Goal: Task Accomplishment & Management: Use online tool/utility

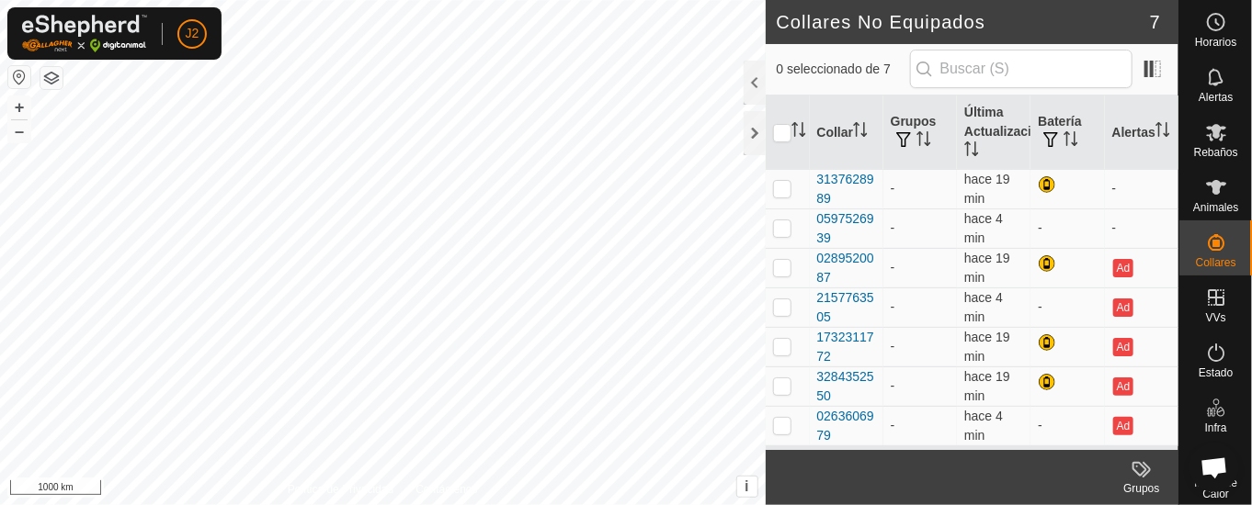
click at [550, 505] on html "J2 Horarios Alertas Rebaños Animales Collares VVs Estado Infra Mapa de Calor Ay…" at bounding box center [626, 252] width 1252 height 505
drag, startPoint x: 748, startPoint y: 80, endPoint x: 736, endPoint y: 90, distance: 15.6
click at [748, 81] on div at bounding box center [754, 83] width 22 height 44
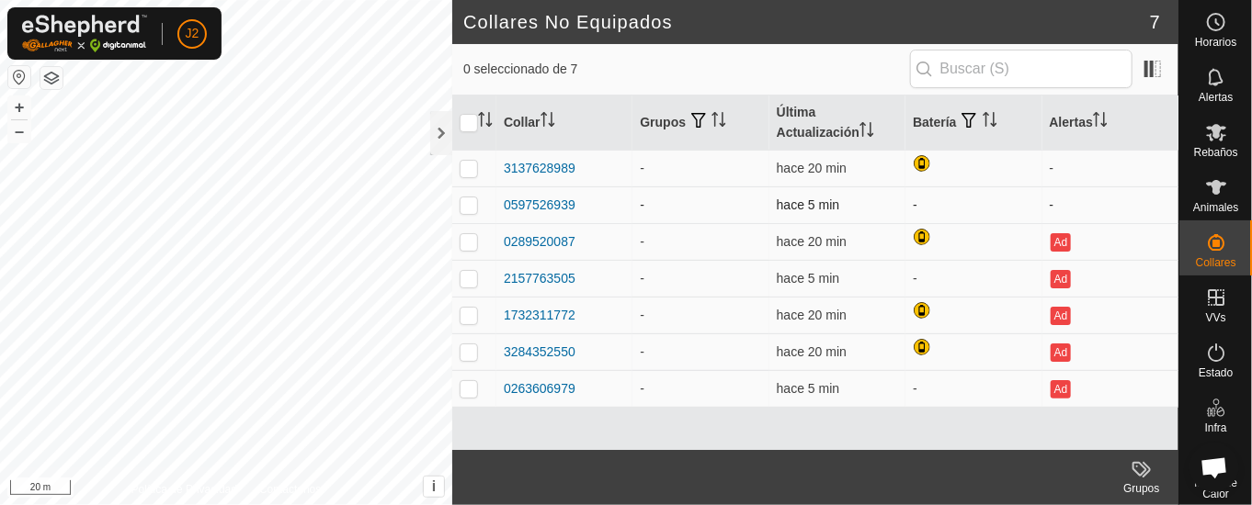
click at [921, 199] on td "-" at bounding box center [973, 205] width 136 height 37
click at [1056, 200] on td "-" at bounding box center [1110, 205] width 136 height 37
click at [958, 120] on th "Batería" at bounding box center [973, 123] width 136 height 55
click at [992, 126] on p-sorticon "Activar para ordenar" at bounding box center [989, 122] width 15 height 15
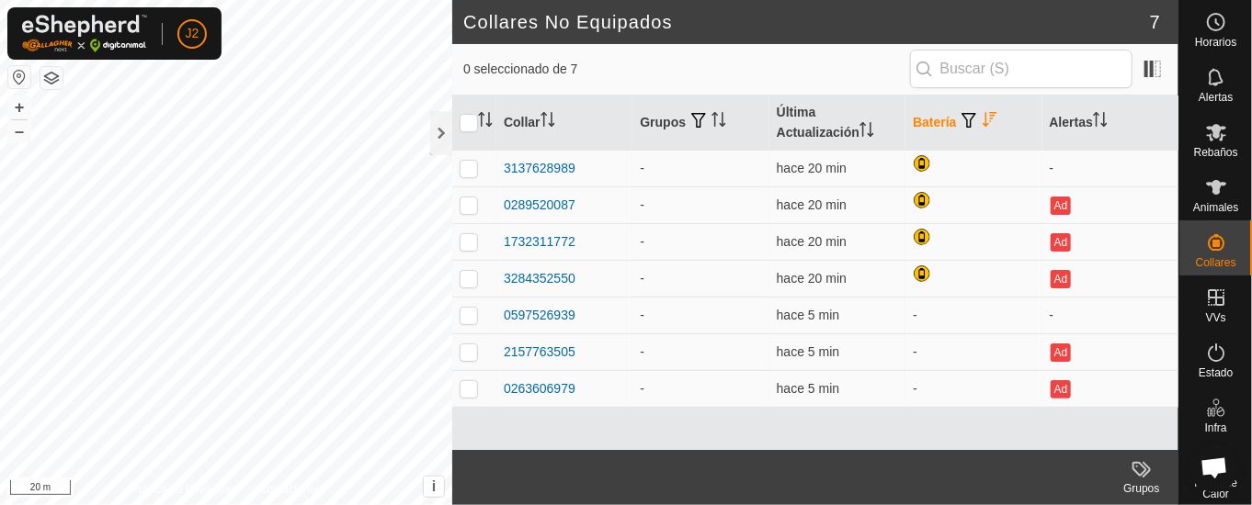
click at [992, 126] on p-sorticon "Activar para ordenar" at bounding box center [989, 122] width 15 height 15
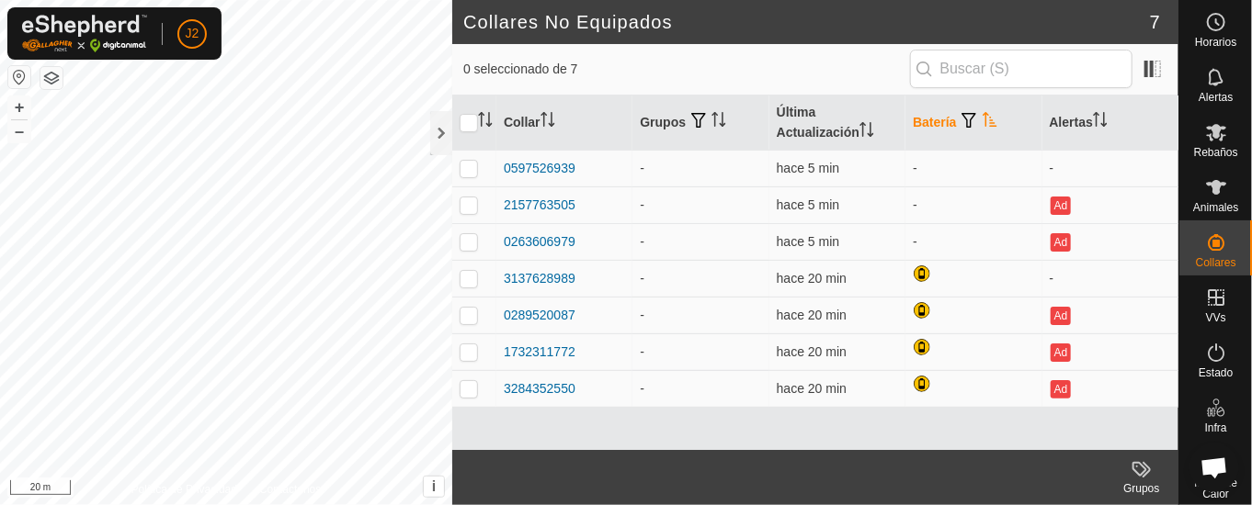
click at [992, 126] on p-sorticon "Activar para ordenar" at bounding box center [989, 122] width 15 height 15
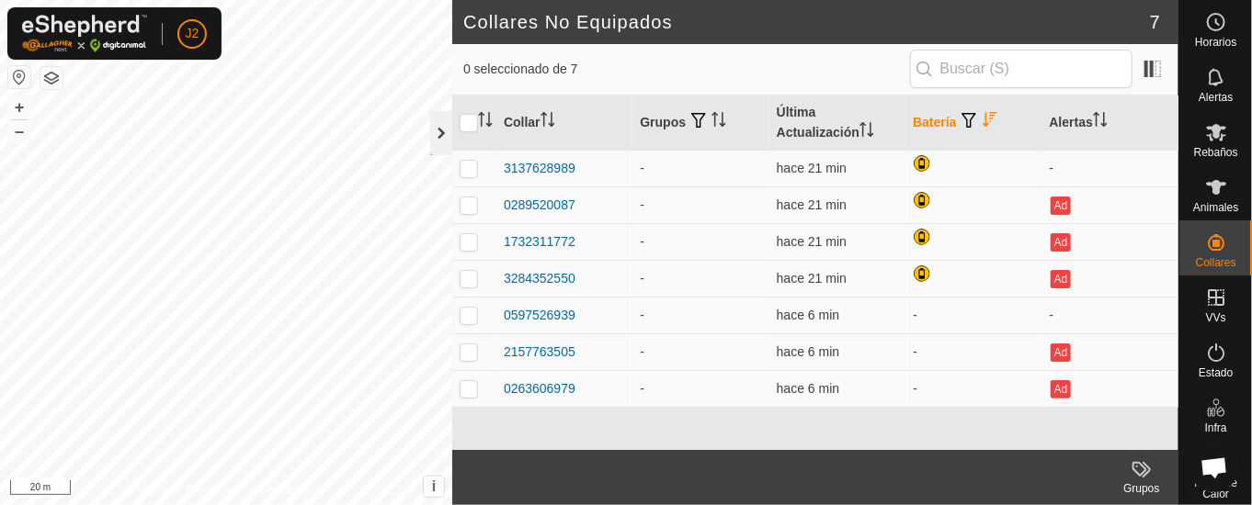
click at [439, 133] on div at bounding box center [441, 133] width 22 height 44
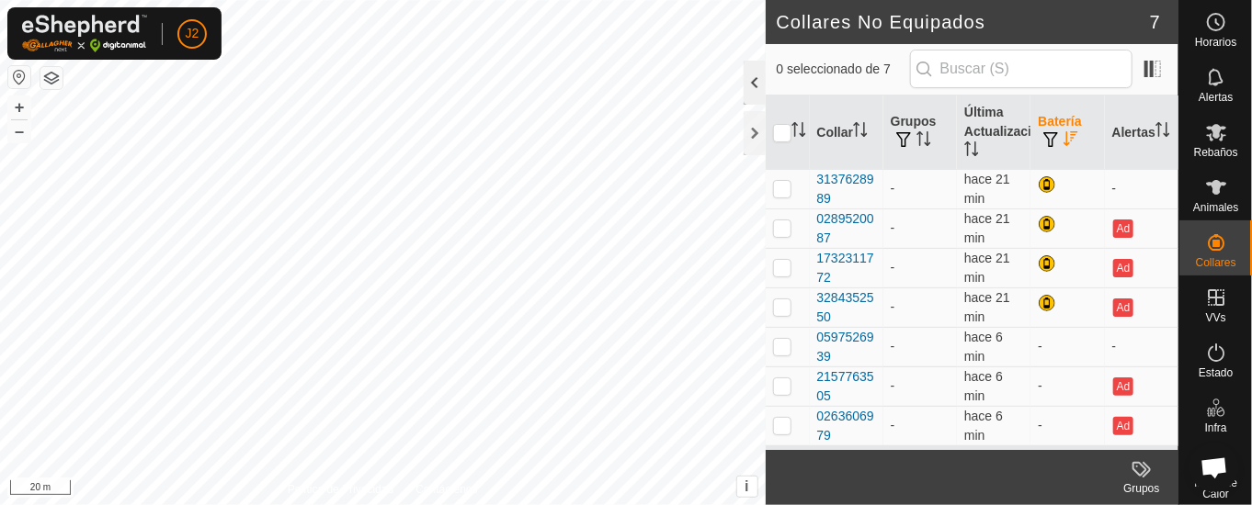
click at [760, 82] on div at bounding box center [754, 83] width 22 height 44
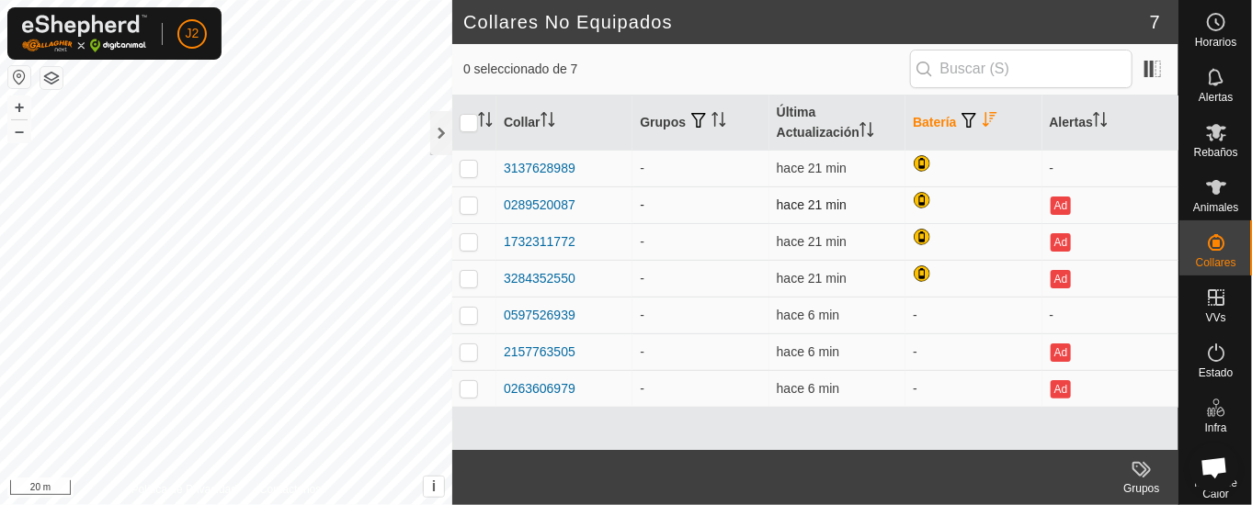
click at [468, 208] on p-checkbox at bounding box center [468, 205] width 18 height 15
click at [470, 203] on p-checkbox at bounding box center [468, 205] width 18 height 15
checkbox input "false"
click at [977, 111] on th "Batería" at bounding box center [973, 123] width 136 height 55
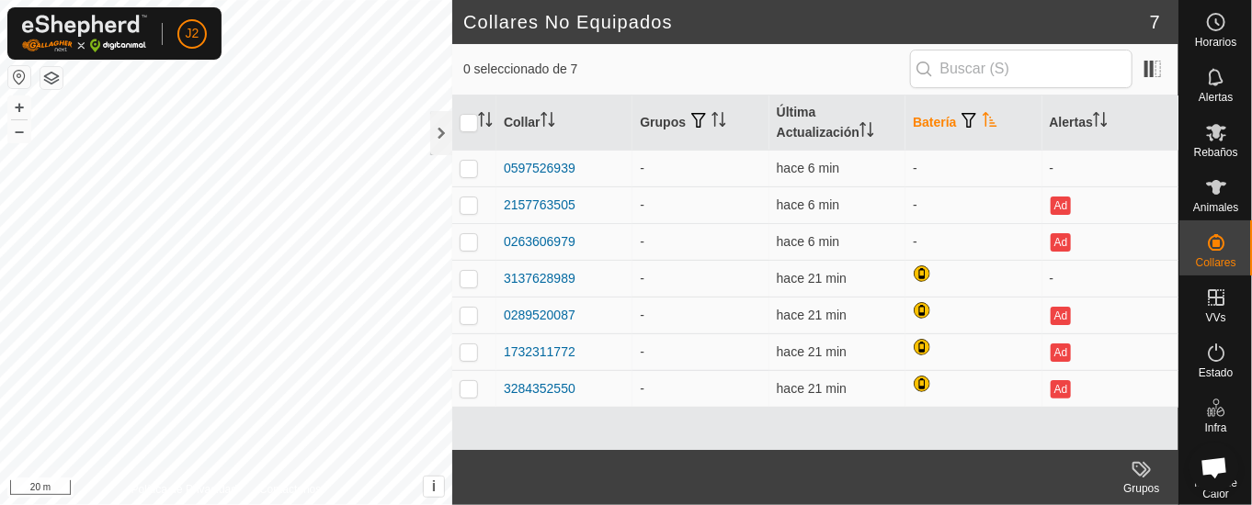
click at [974, 115] on span "button" at bounding box center [969, 120] width 15 height 15
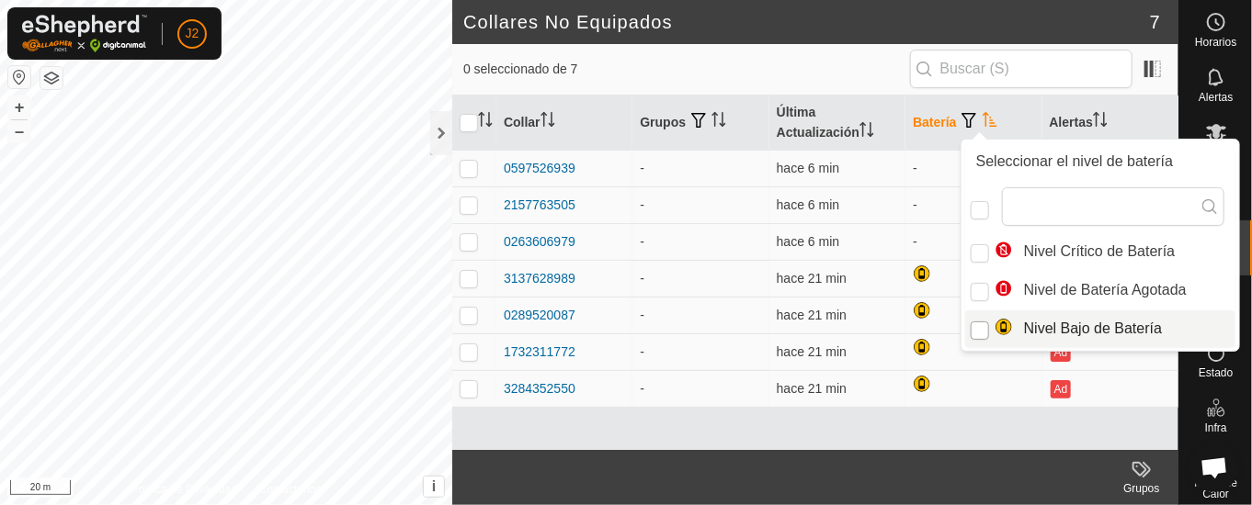
click at [975, 329] on input "Nivel Bajo de Batería" at bounding box center [979, 331] width 18 height 18
checkbox input "true"
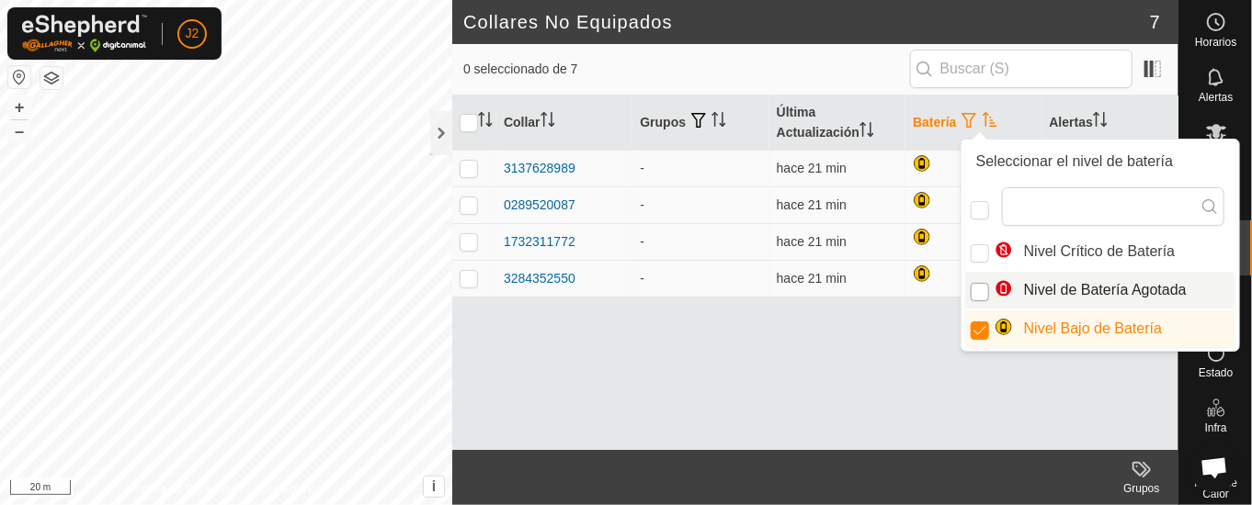
click at [979, 285] on input "Nivel de Batería Agotada" at bounding box center [979, 292] width 18 height 18
checkbox input "true"
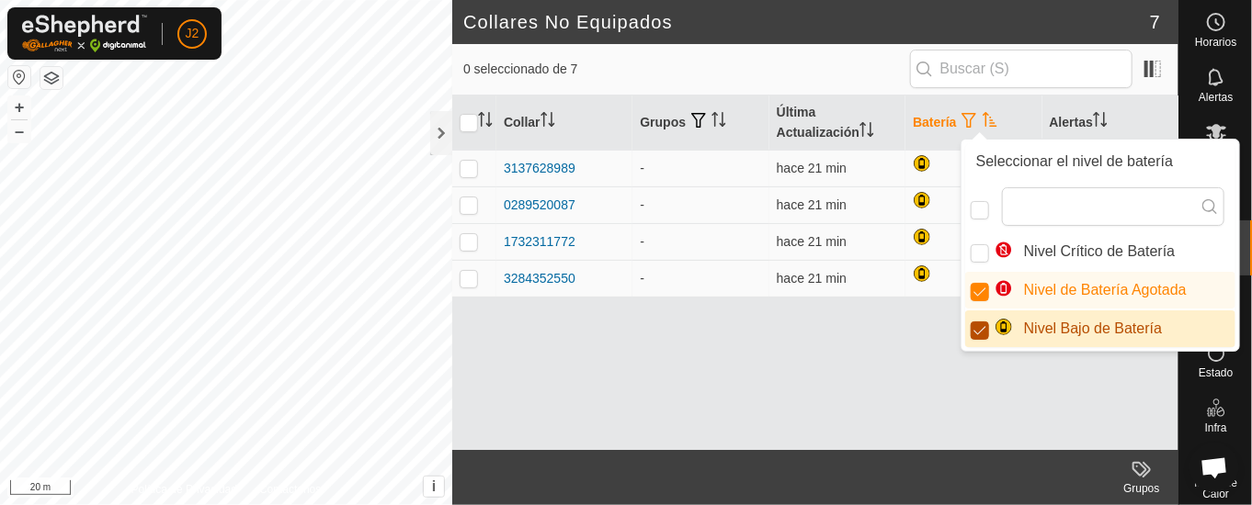
click at [977, 331] on input "Nivel Bajo de Batería" at bounding box center [979, 331] width 18 height 18
checkbox input "false"
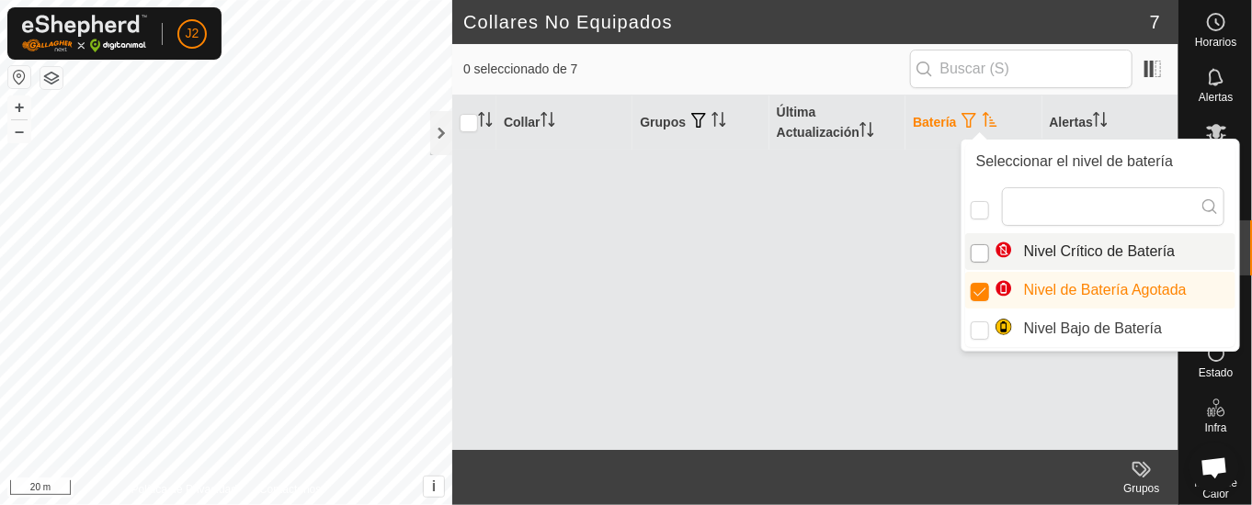
click at [978, 244] on input "Nivel Crítico de Batería" at bounding box center [979, 253] width 18 height 18
checkbox input "true"
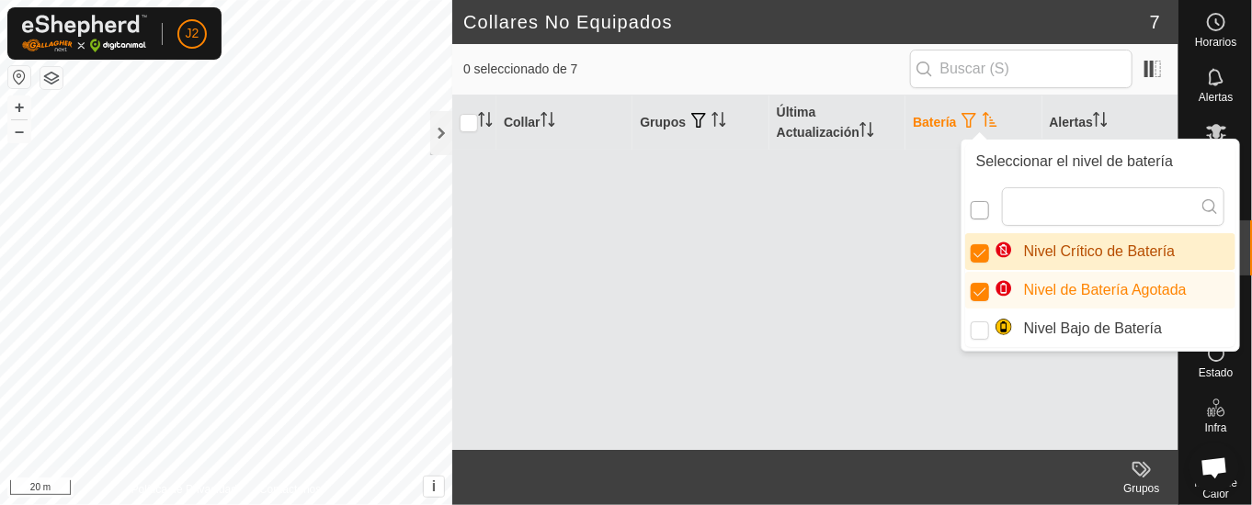
click at [981, 211] on input "checkbox" at bounding box center [979, 210] width 18 height 18
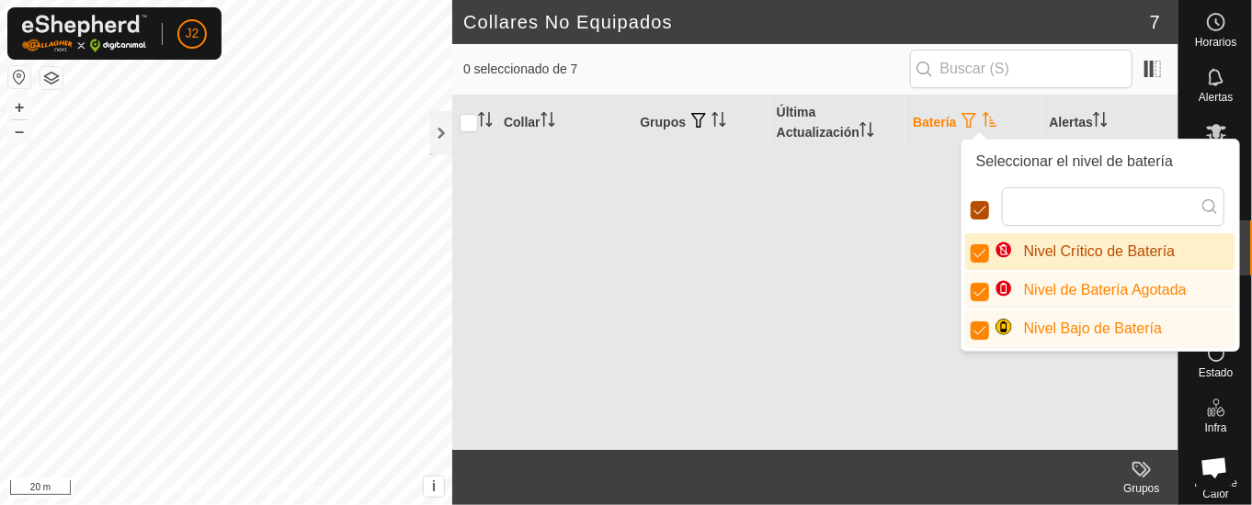
checkbox input "false"
checkbox input "true"
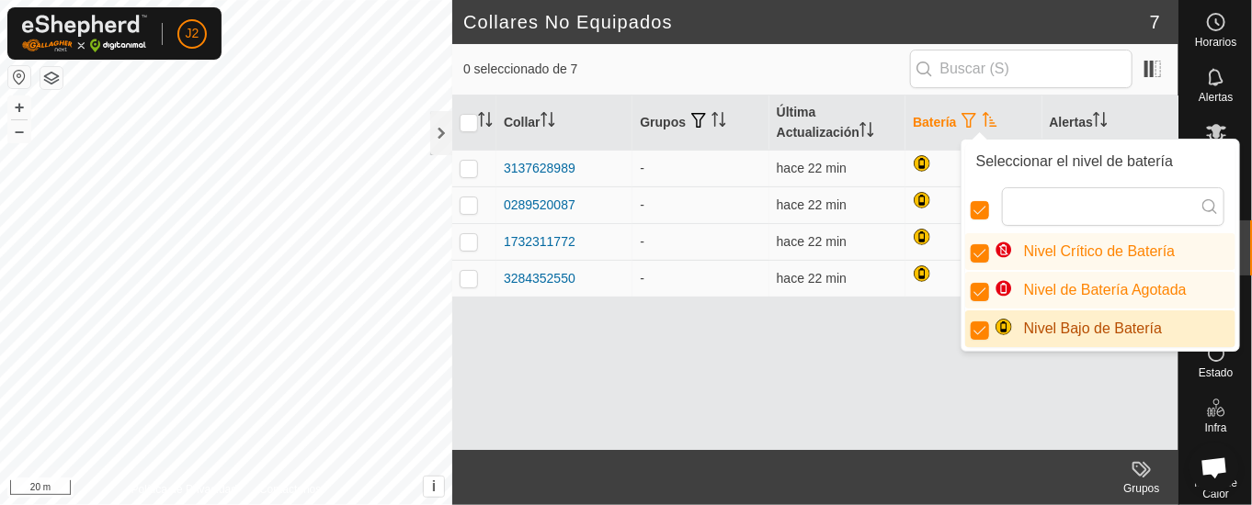
scroll to position [8, 8]
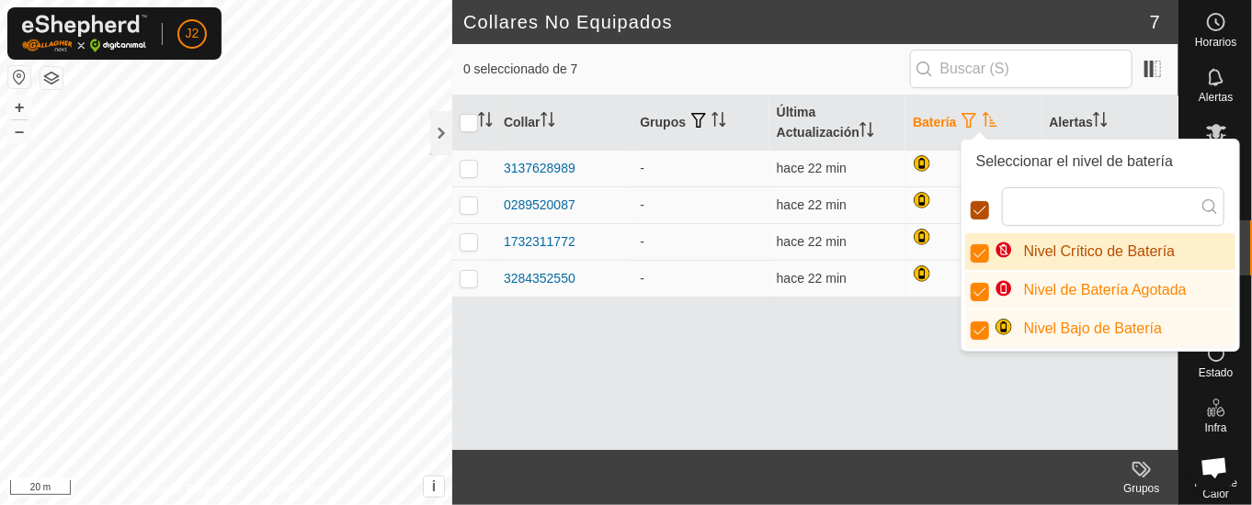
click at [983, 205] on input "checkbox" at bounding box center [979, 210] width 18 height 18
checkbox input "false"
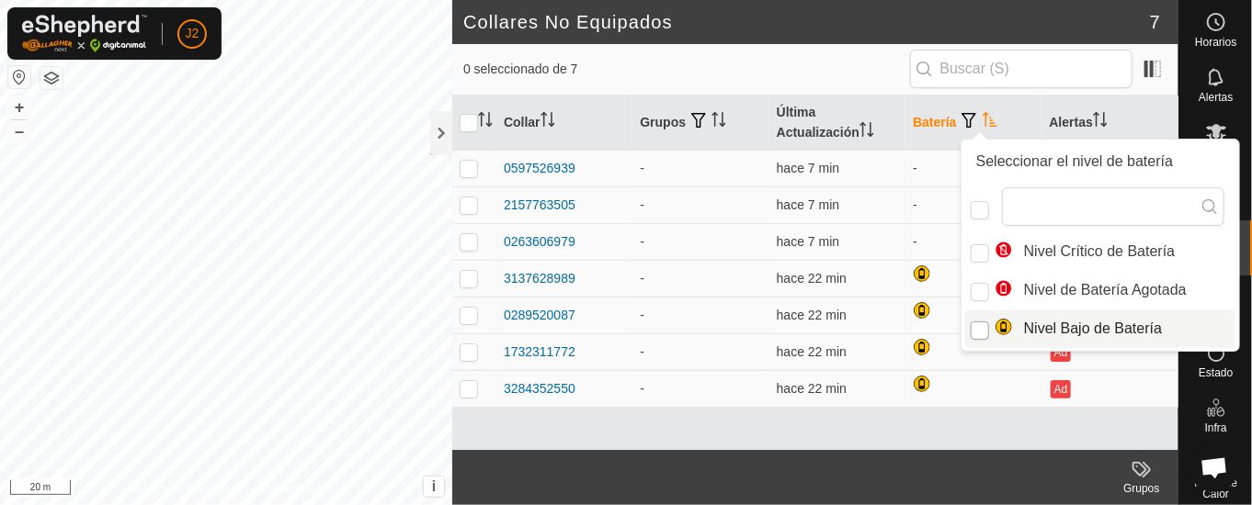
click at [983, 326] on input "Nivel Bajo de Batería" at bounding box center [979, 331] width 18 height 18
checkbox input "true"
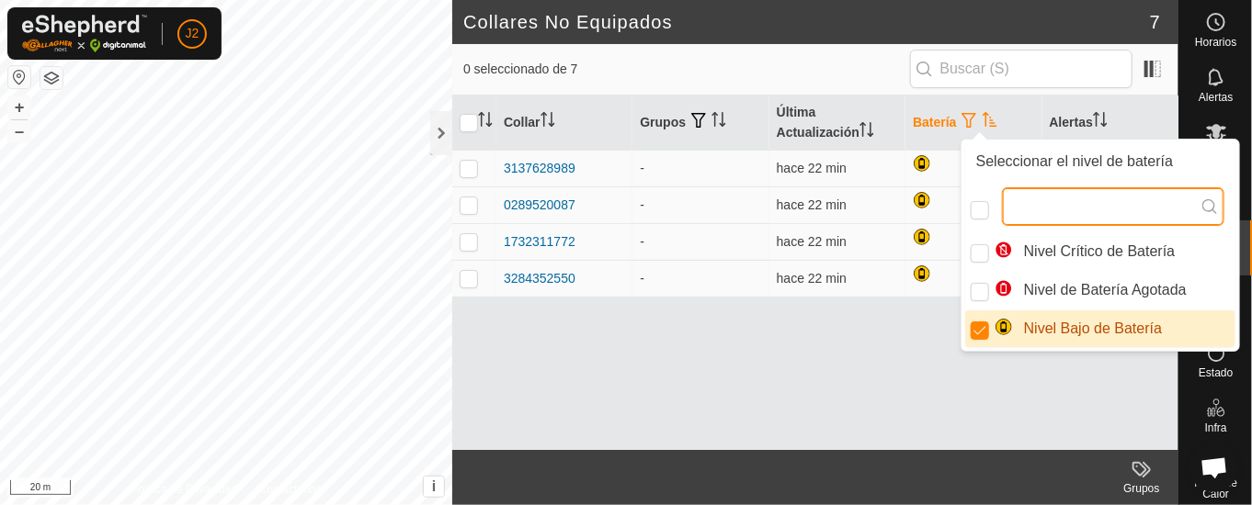
click at [1069, 210] on input "text" at bounding box center [1113, 206] width 222 height 39
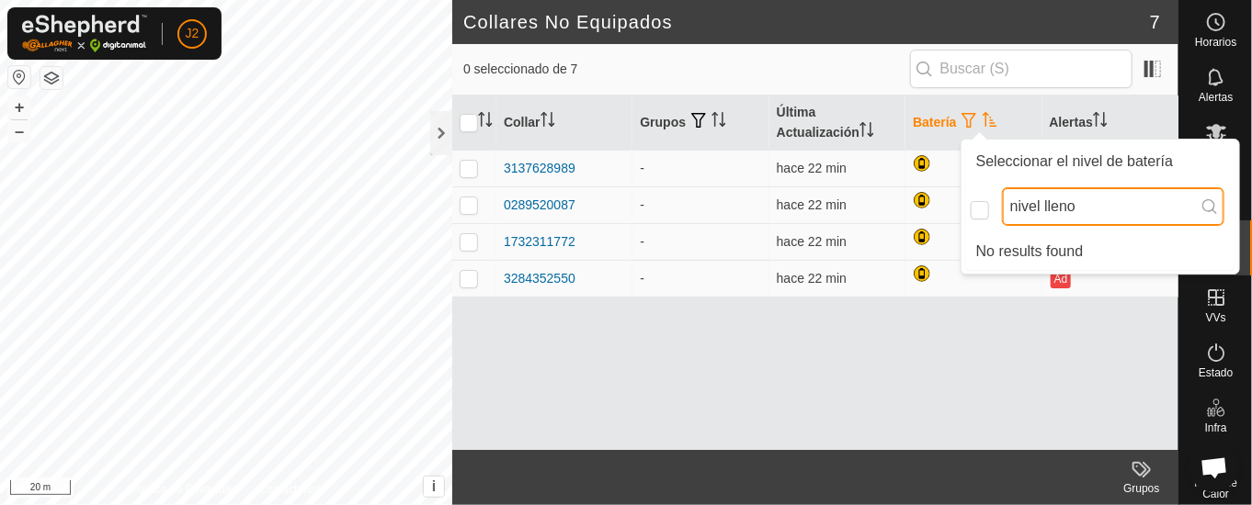
type input "nivel lleno"
click at [1202, 199] on icon at bounding box center [1209, 206] width 15 height 15
click at [983, 209] on input "checkbox" at bounding box center [979, 210] width 18 height 18
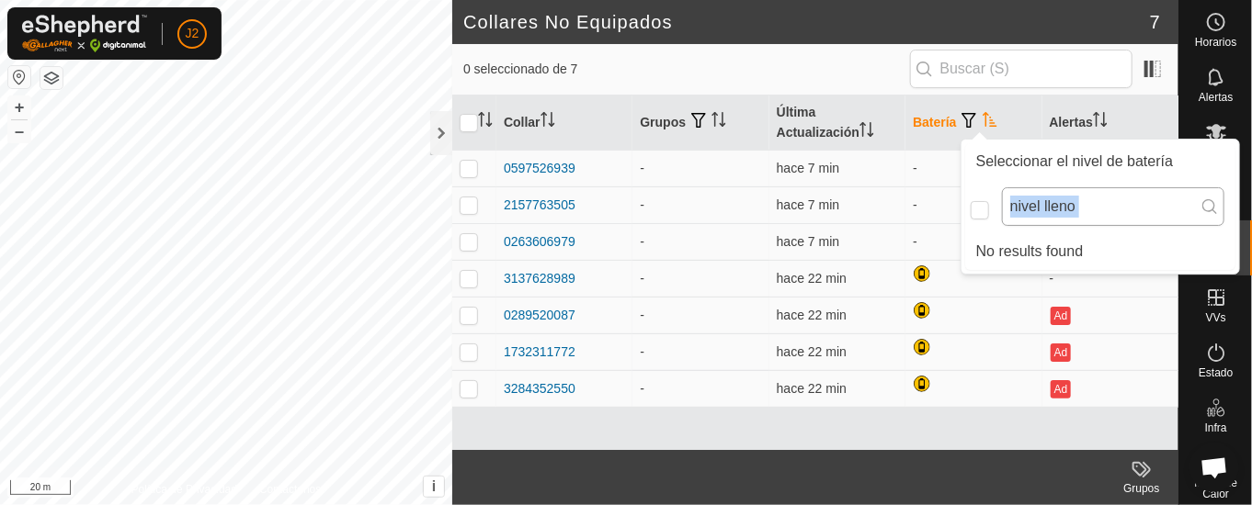
drag, startPoint x: 1221, startPoint y: 203, endPoint x: 1192, endPoint y: 198, distance: 29.8
click at [1192, 198] on div "nivel lleno No results found" at bounding box center [1100, 206] width 270 height 53
click at [983, 208] on input "checkbox" at bounding box center [979, 210] width 18 height 18
click at [977, 205] on input "checkbox" at bounding box center [979, 210] width 18 height 18
click at [989, 163] on div "Seleccionar el nivel de batería" at bounding box center [1100, 161] width 270 height 37
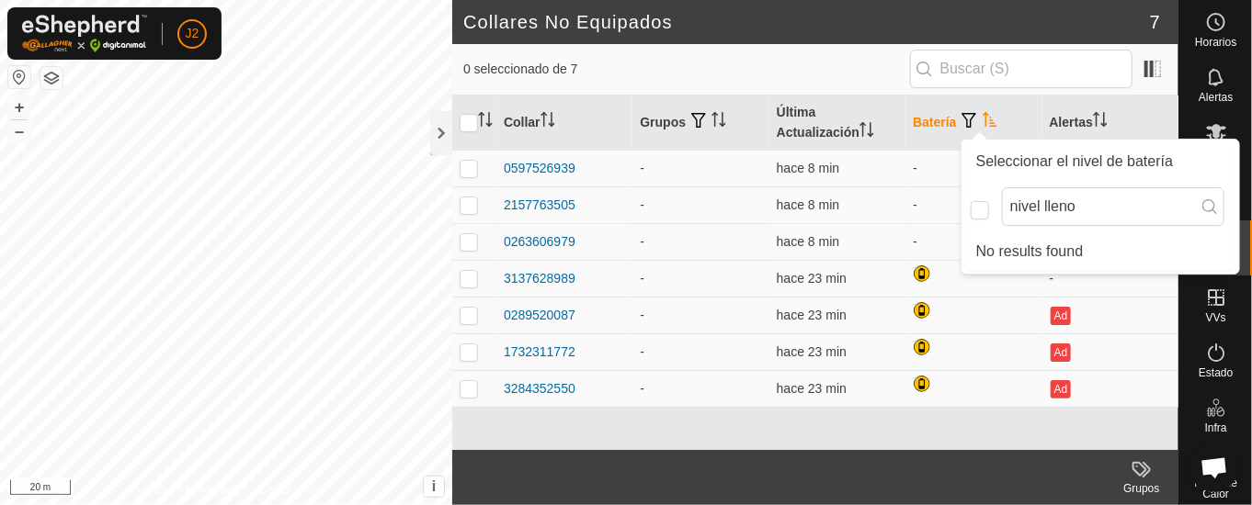
click at [966, 109] on th "Batería" at bounding box center [973, 123] width 136 height 55
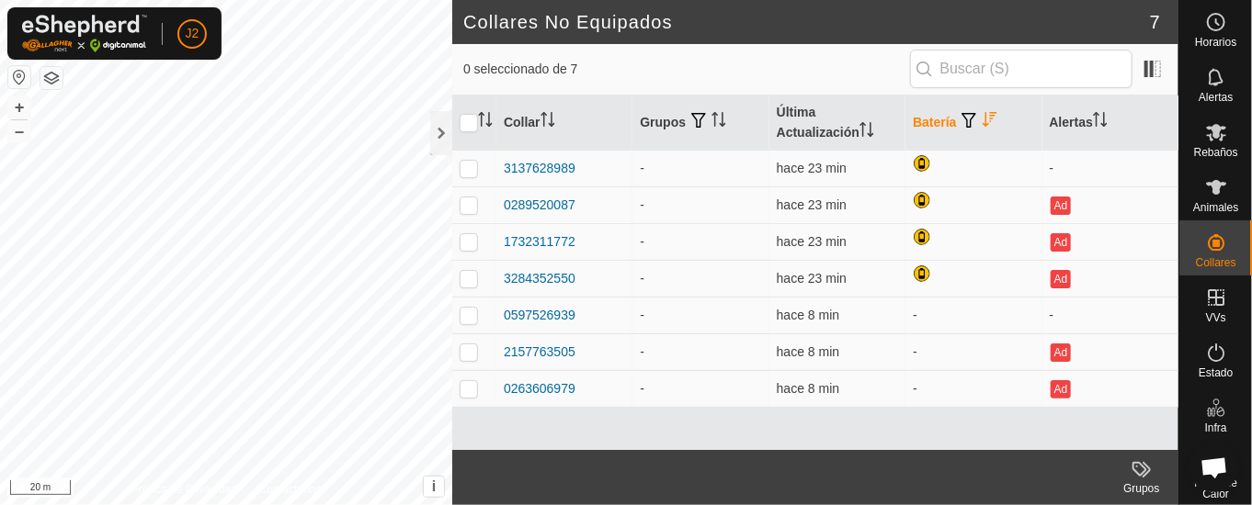
click at [964, 111] on th "Batería" at bounding box center [973, 123] width 136 height 55
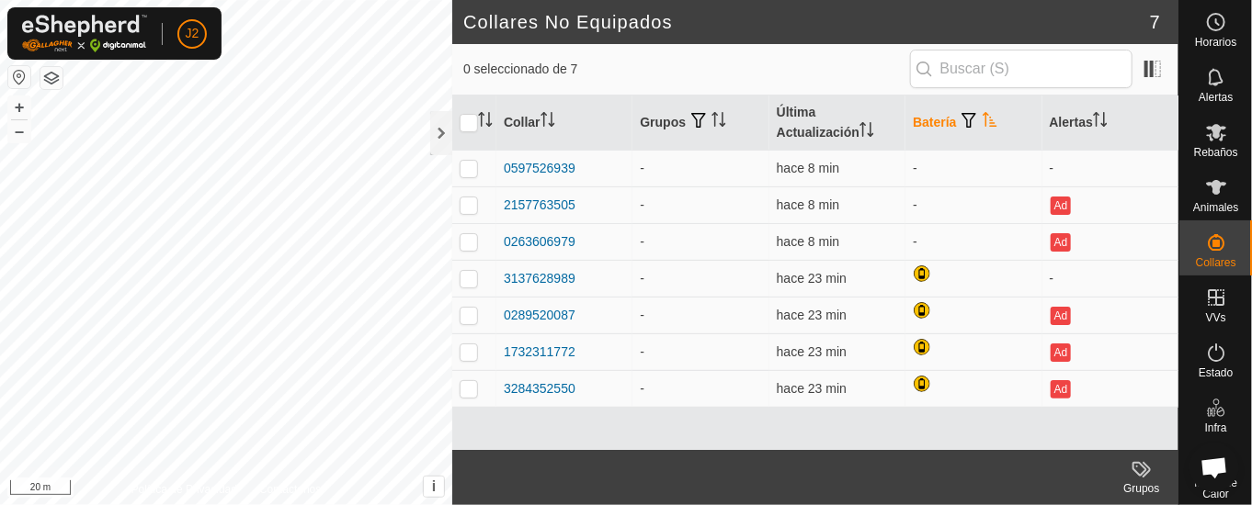
click at [977, 113] on span "button" at bounding box center [969, 120] width 15 height 15
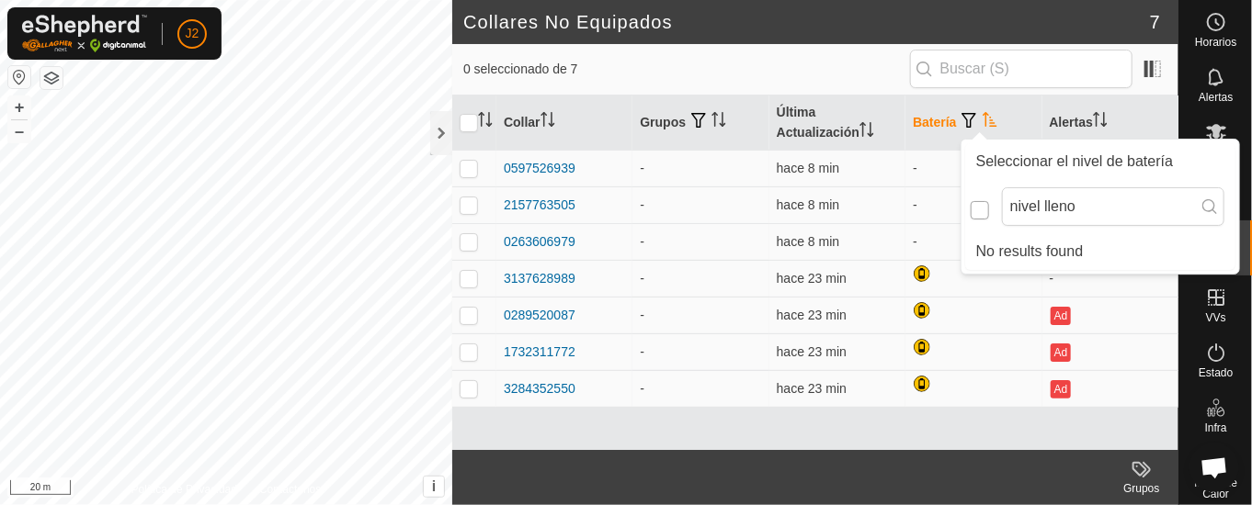
click at [974, 216] on input "checkbox" at bounding box center [979, 210] width 18 height 18
click at [1117, 204] on input "nivel lleno" at bounding box center [1113, 206] width 222 height 39
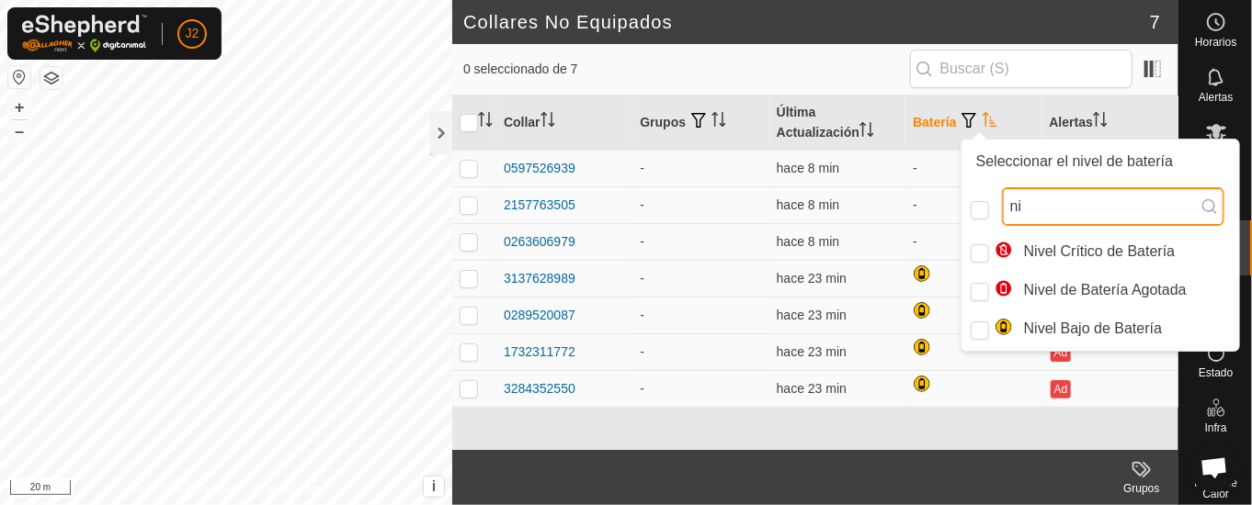
type input "n"
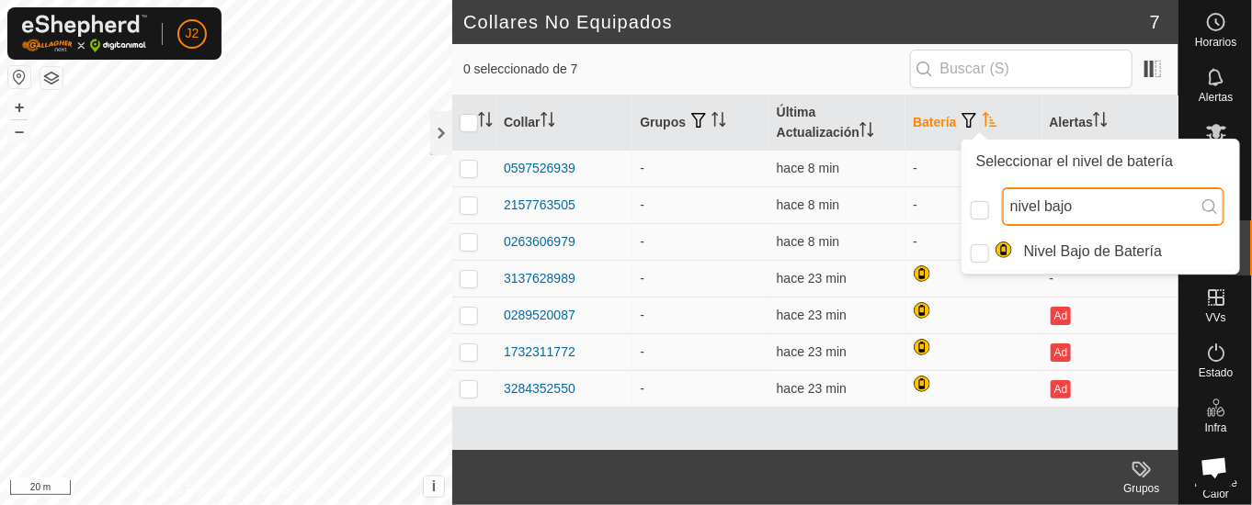
type input "nivel bajo"
click at [1202, 205] on icon at bounding box center [1209, 206] width 15 height 15
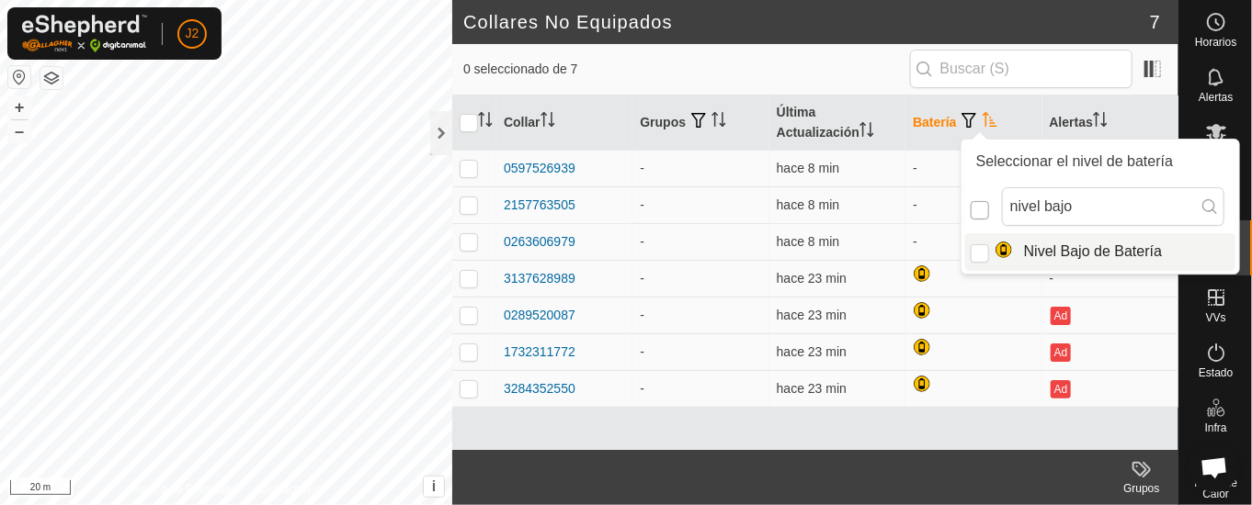
click at [982, 210] on input "checkbox" at bounding box center [979, 210] width 18 height 18
checkbox input "false"
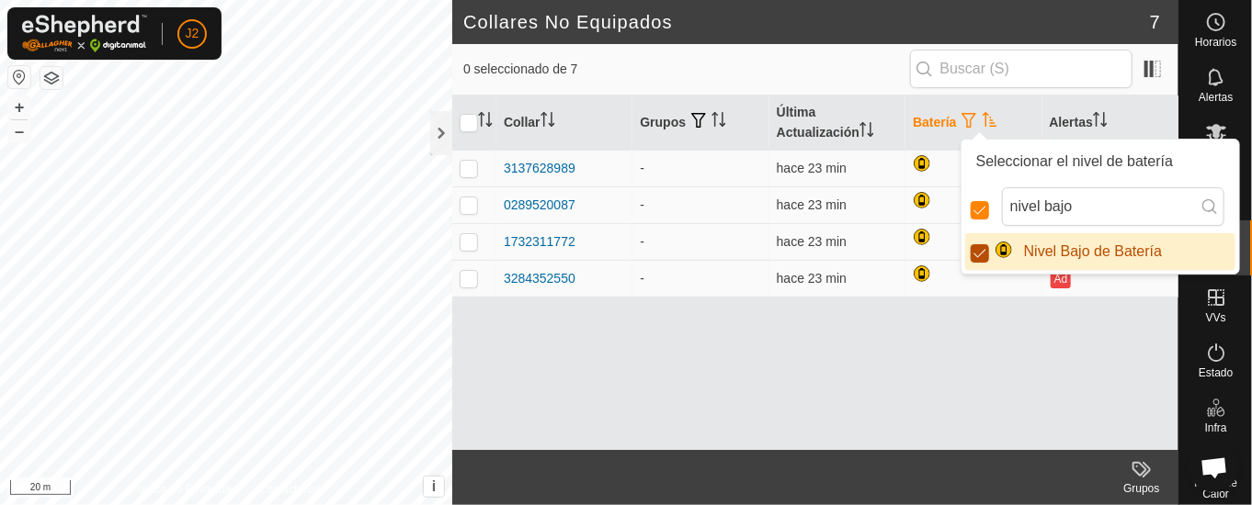
click at [976, 255] on input "Nivel Bajo de Batería" at bounding box center [979, 253] width 18 height 18
checkbox input "false"
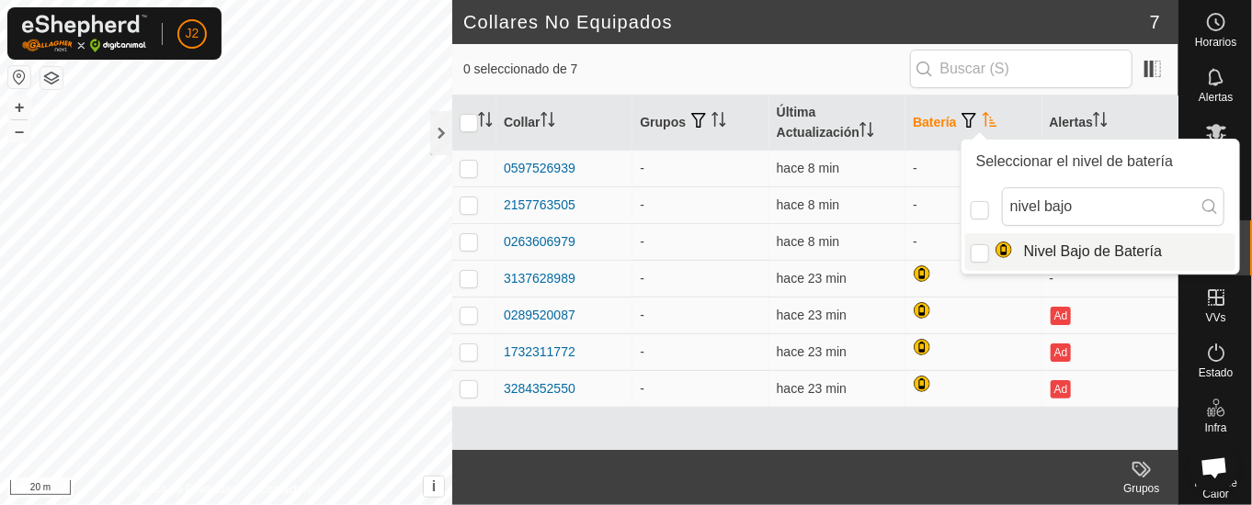
click at [947, 118] on th "Batería" at bounding box center [973, 123] width 136 height 55
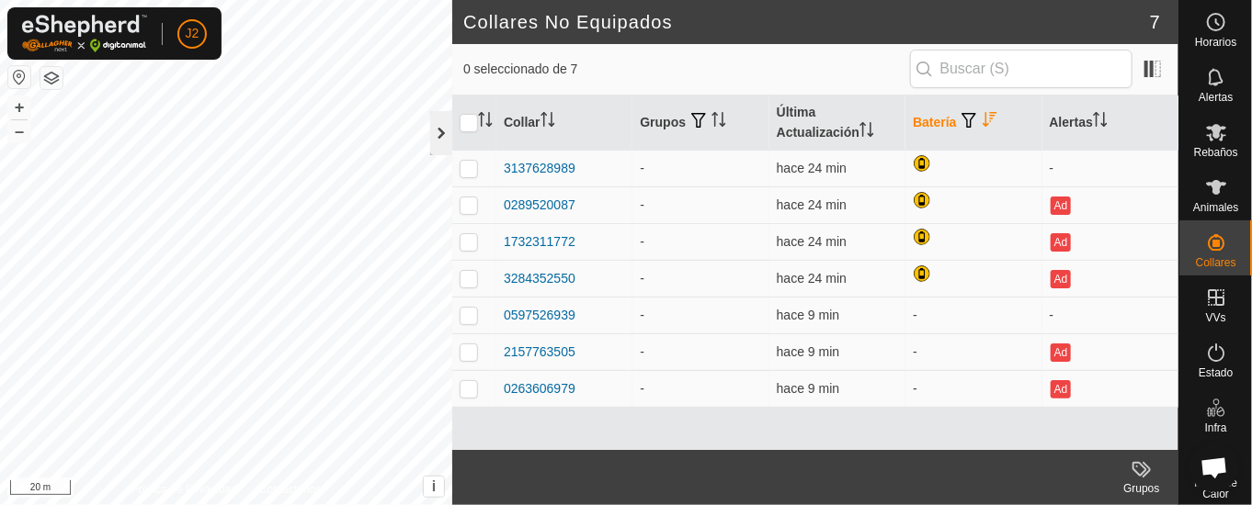
click at [435, 134] on div at bounding box center [441, 133] width 22 height 44
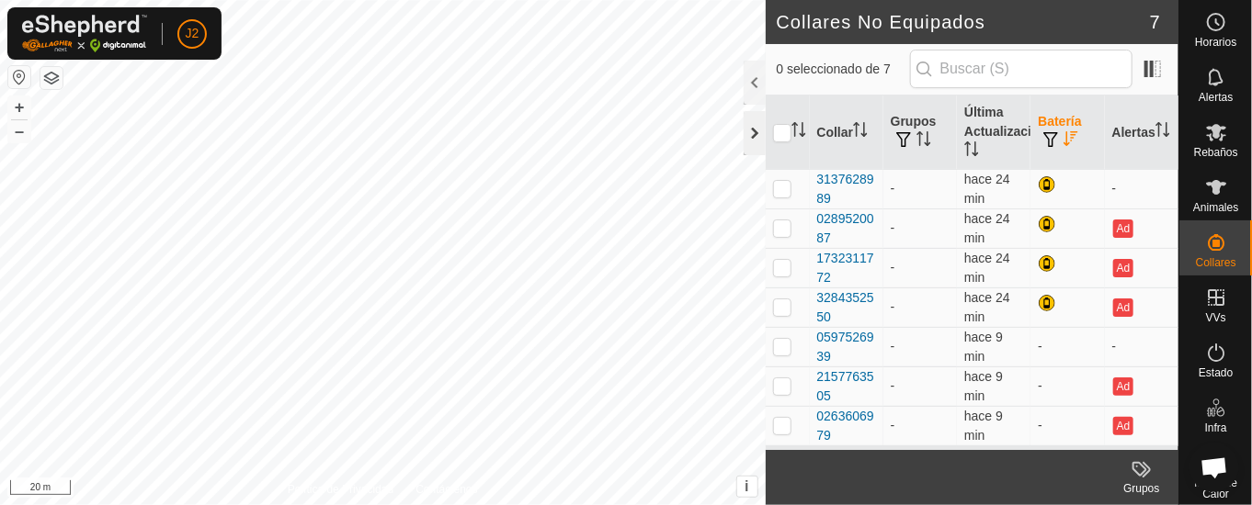
click at [743, 131] on div at bounding box center [754, 133] width 22 height 44
